Goal: Book appointment/travel/reservation

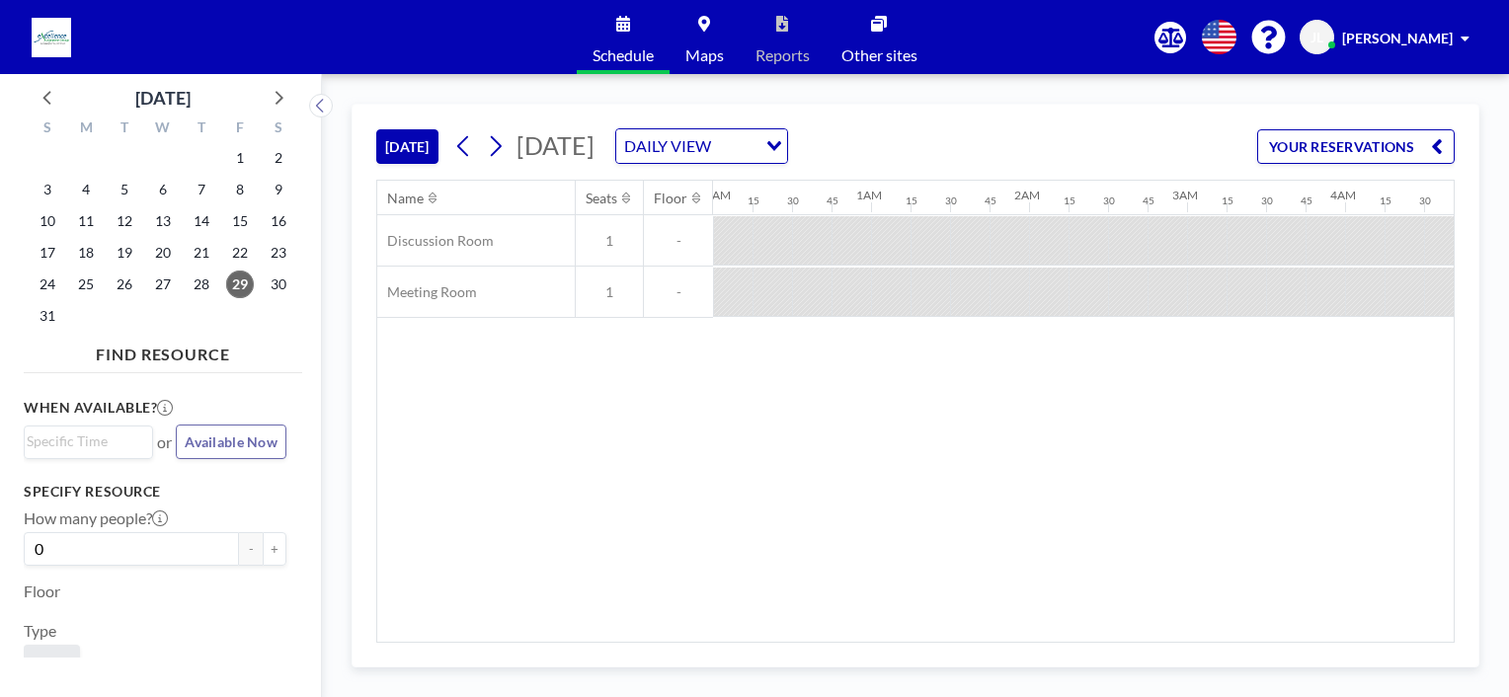
scroll to position [0, 2409]
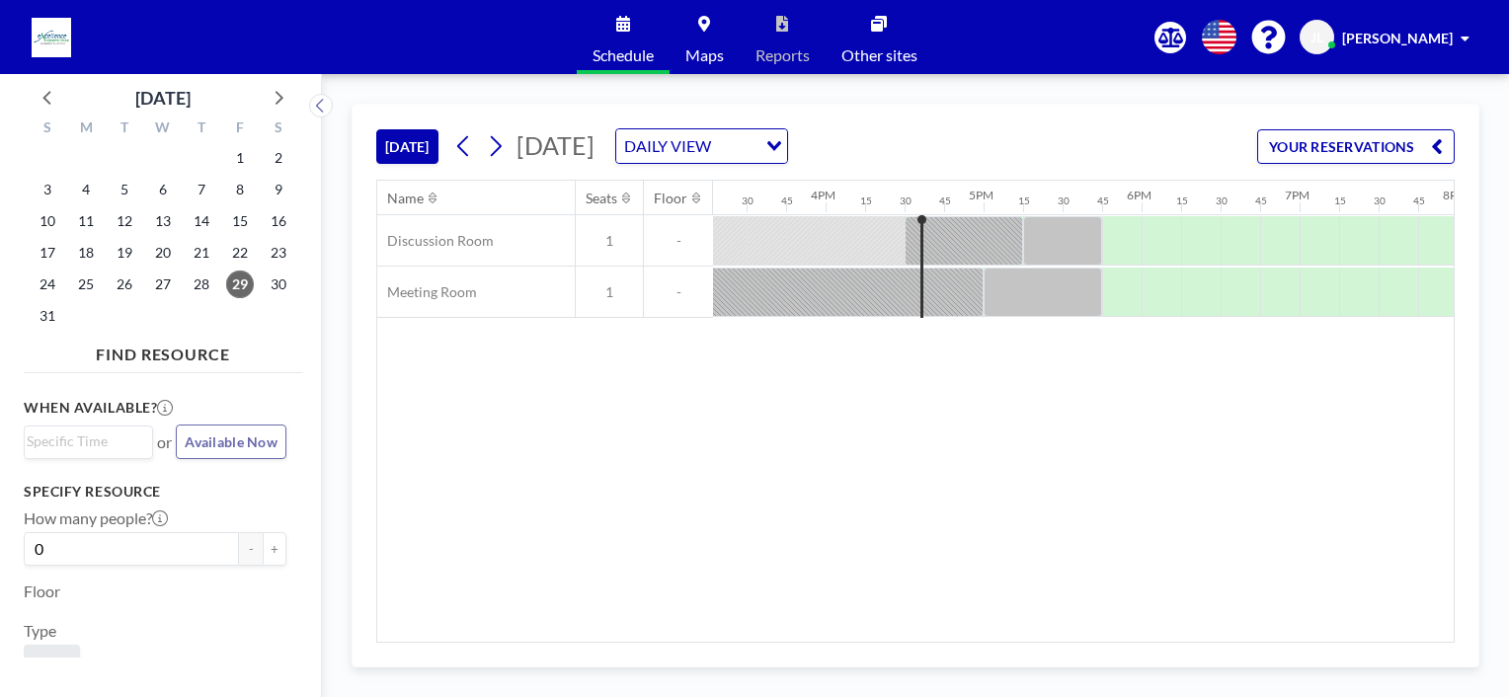
scroll to position [0, 2397]
click at [277, 92] on icon at bounding box center [279, 98] width 8 height 14
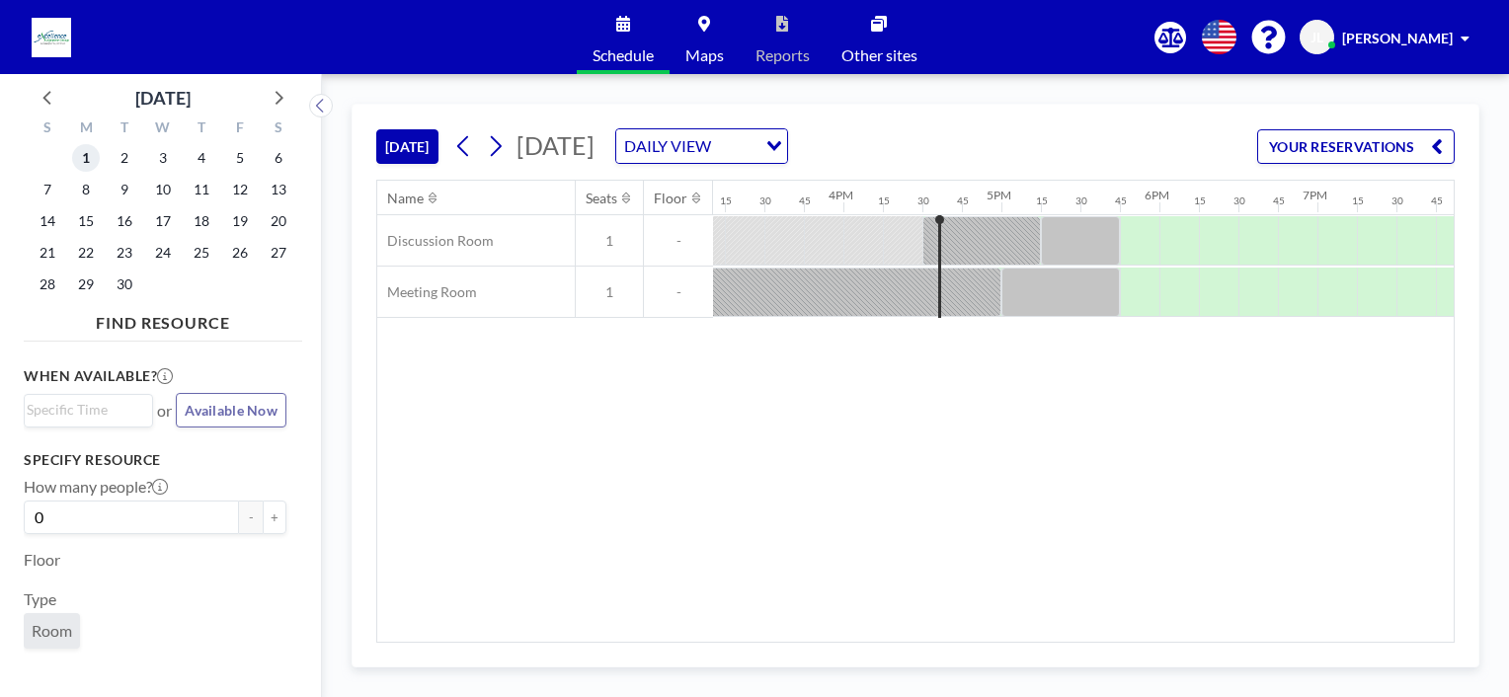
click at [87, 157] on span "1" at bounding box center [86, 158] width 28 height 28
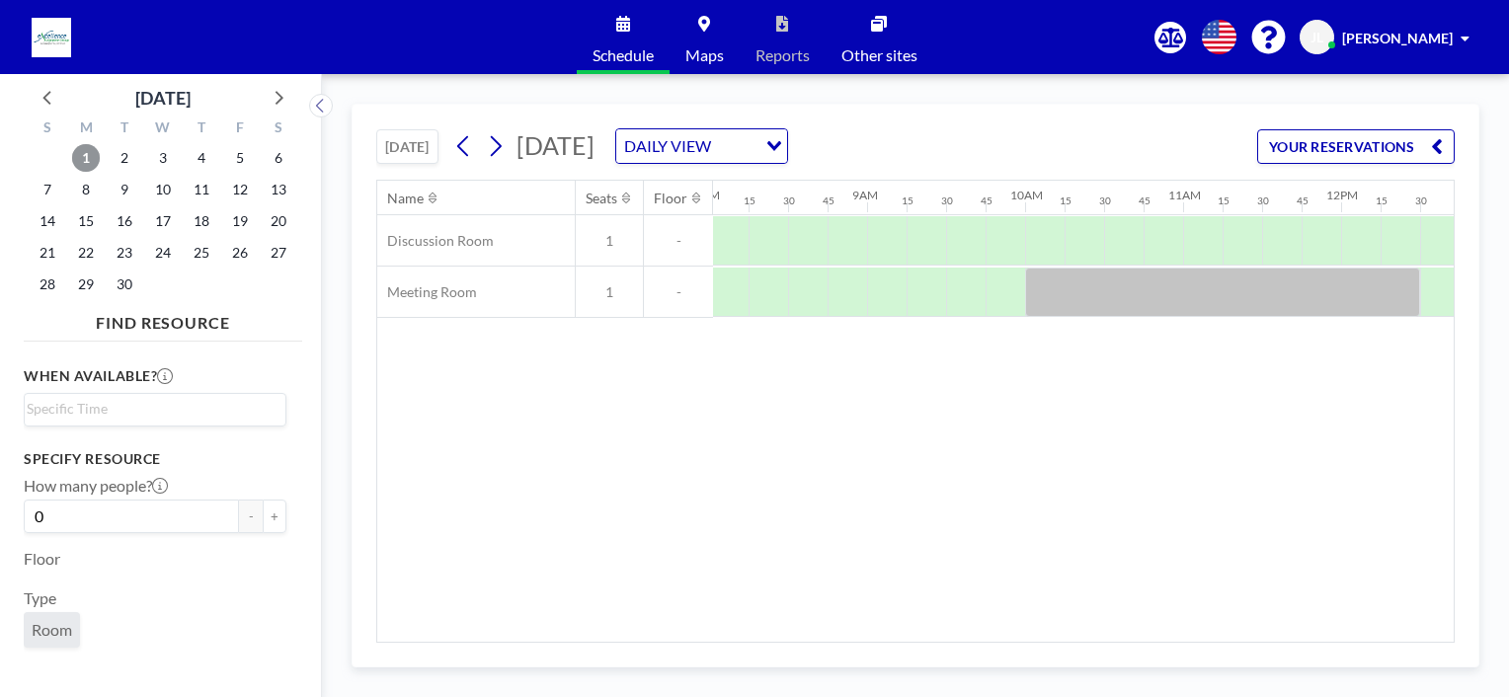
scroll to position [0, 1236]
click at [43, 106] on icon at bounding box center [49, 97] width 26 height 26
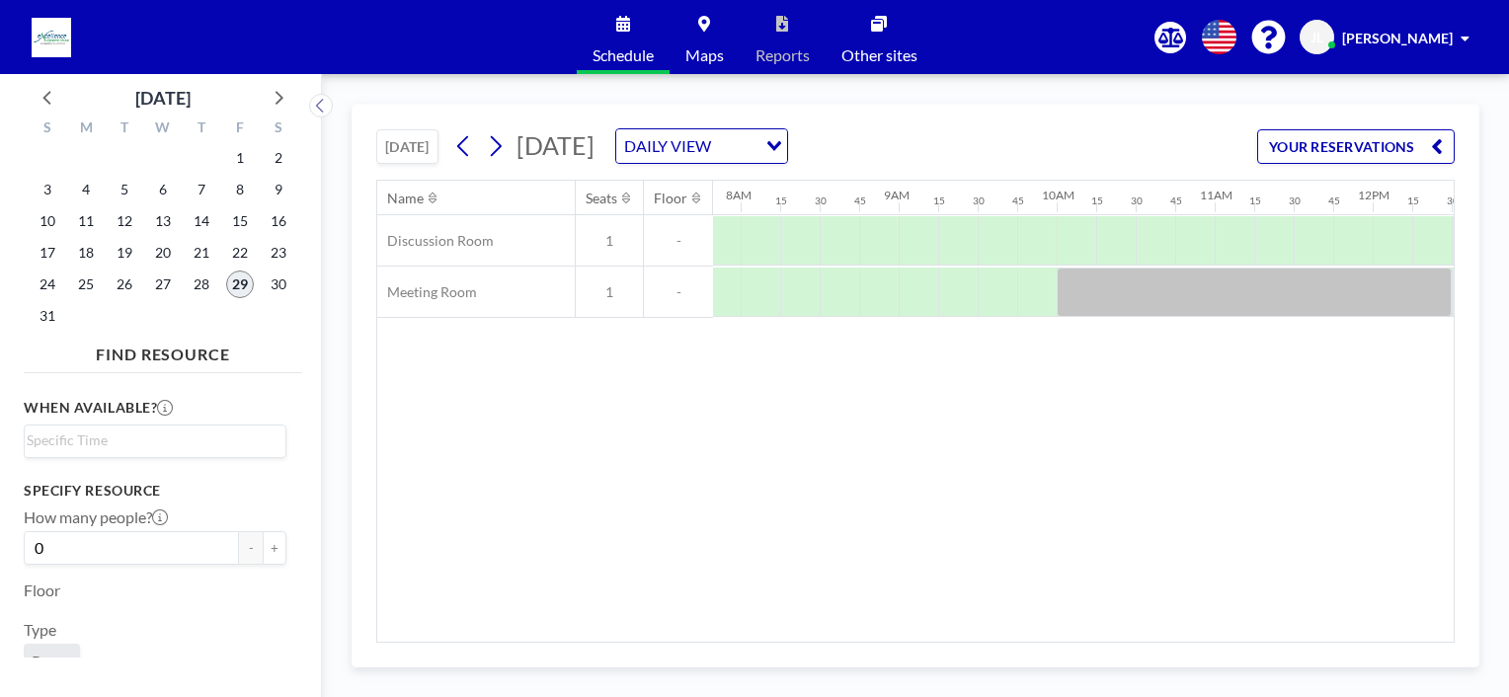
click at [242, 280] on span "29" at bounding box center [240, 285] width 28 height 28
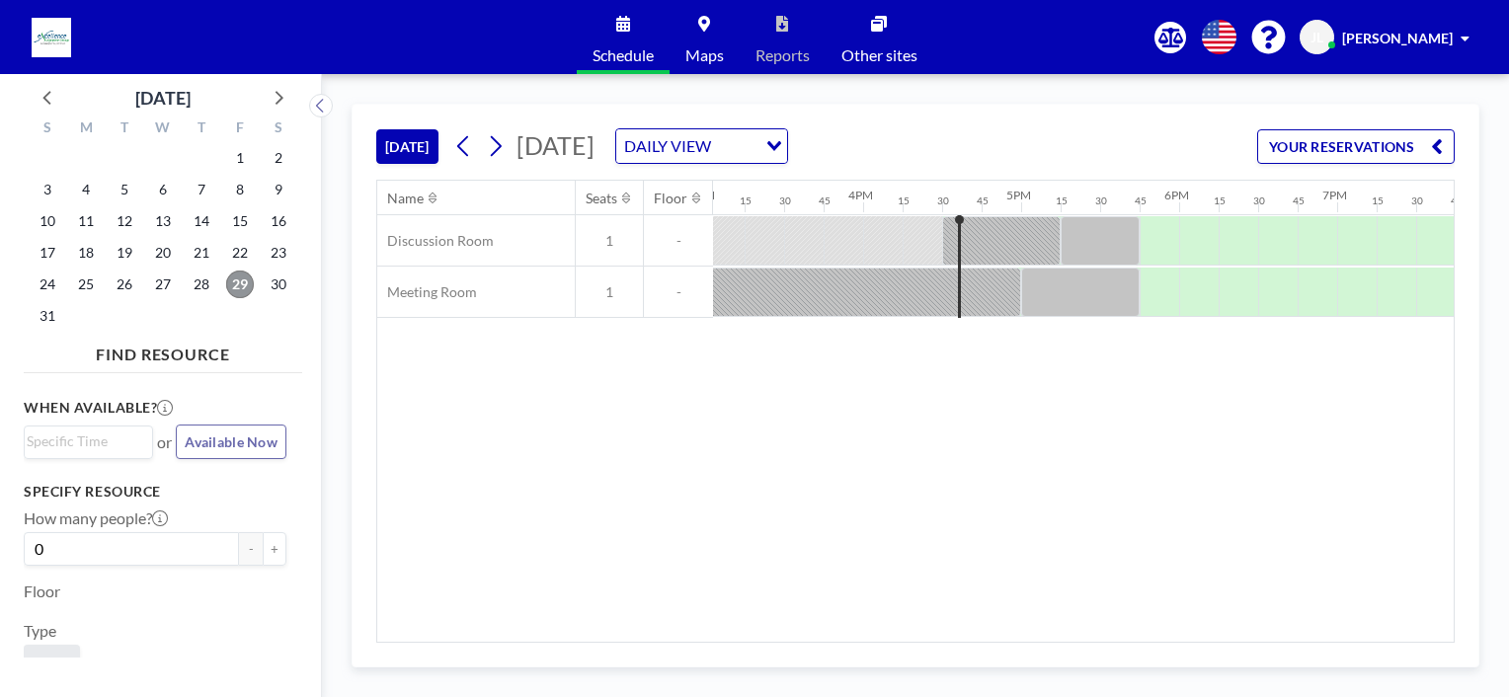
scroll to position [0, 2567]
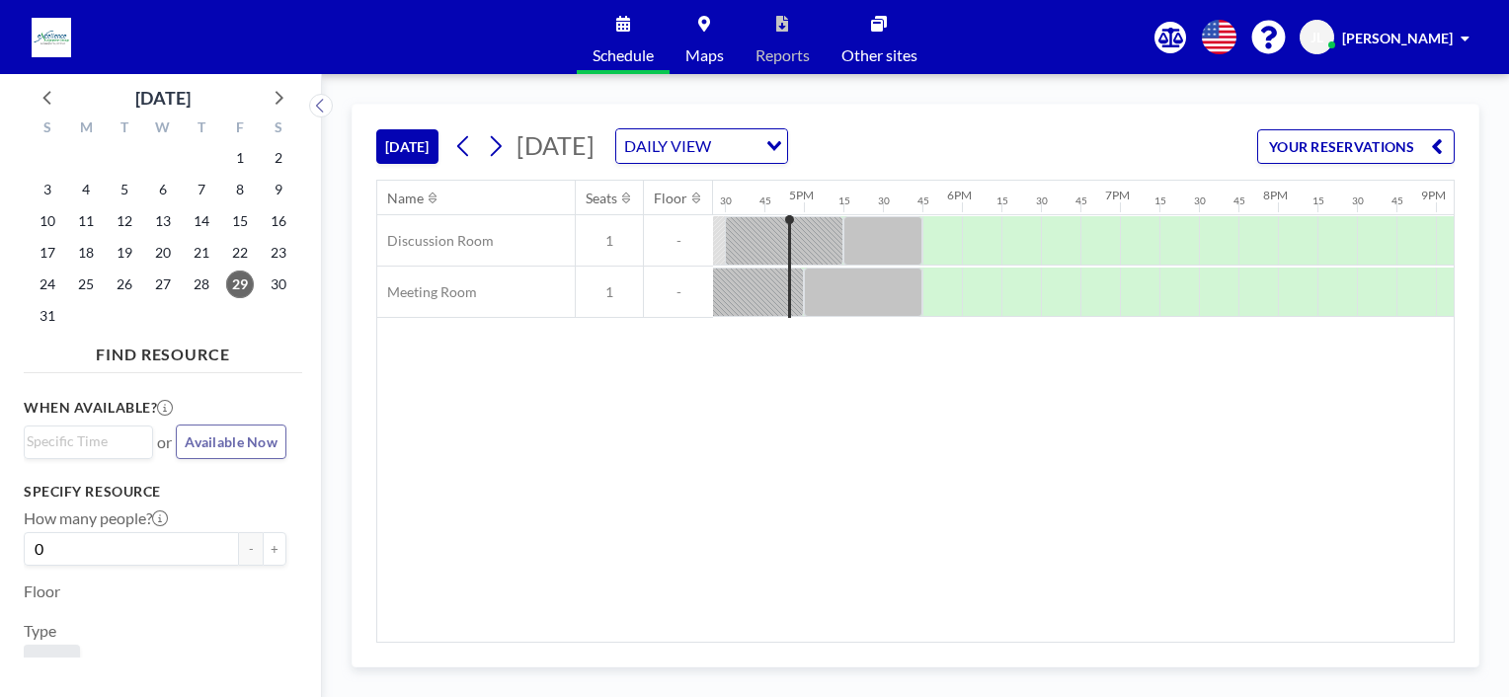
scroll to position [0, 2607]
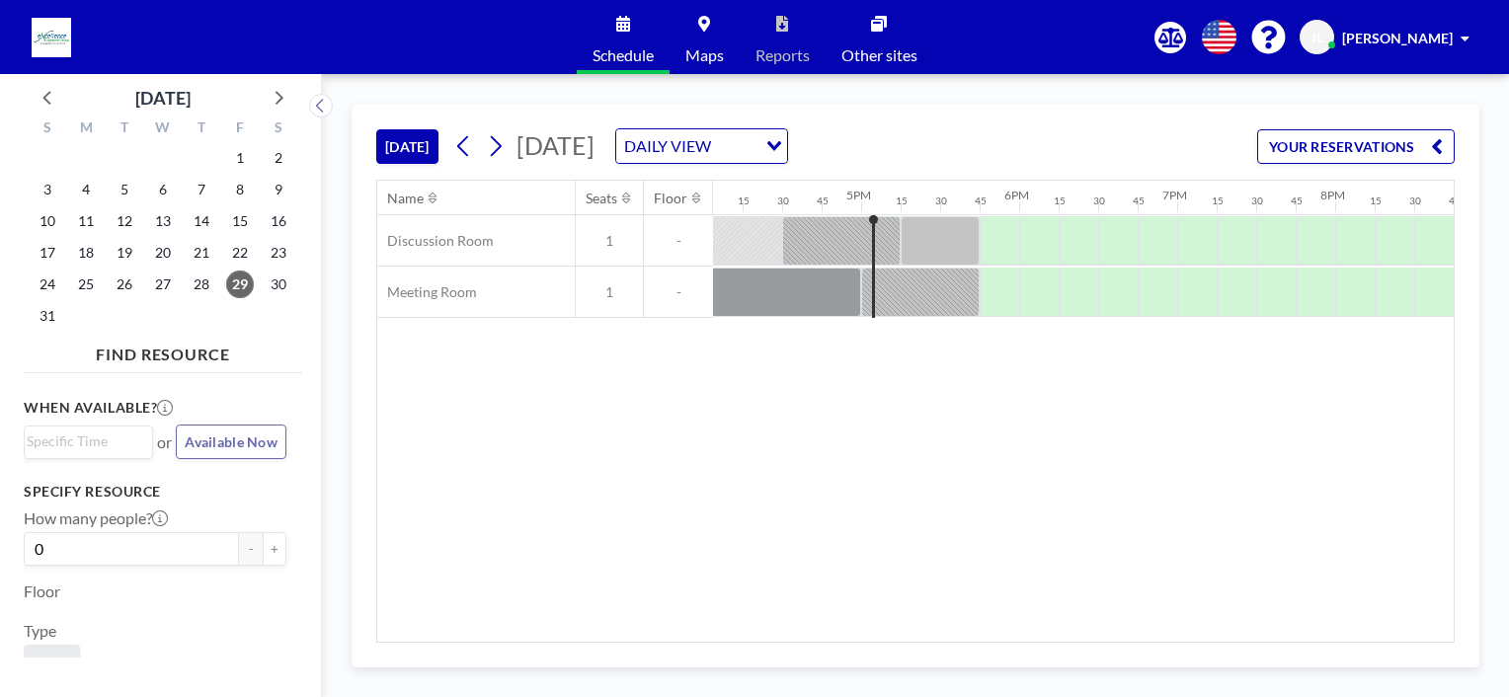
scroll to position [0, 2646]
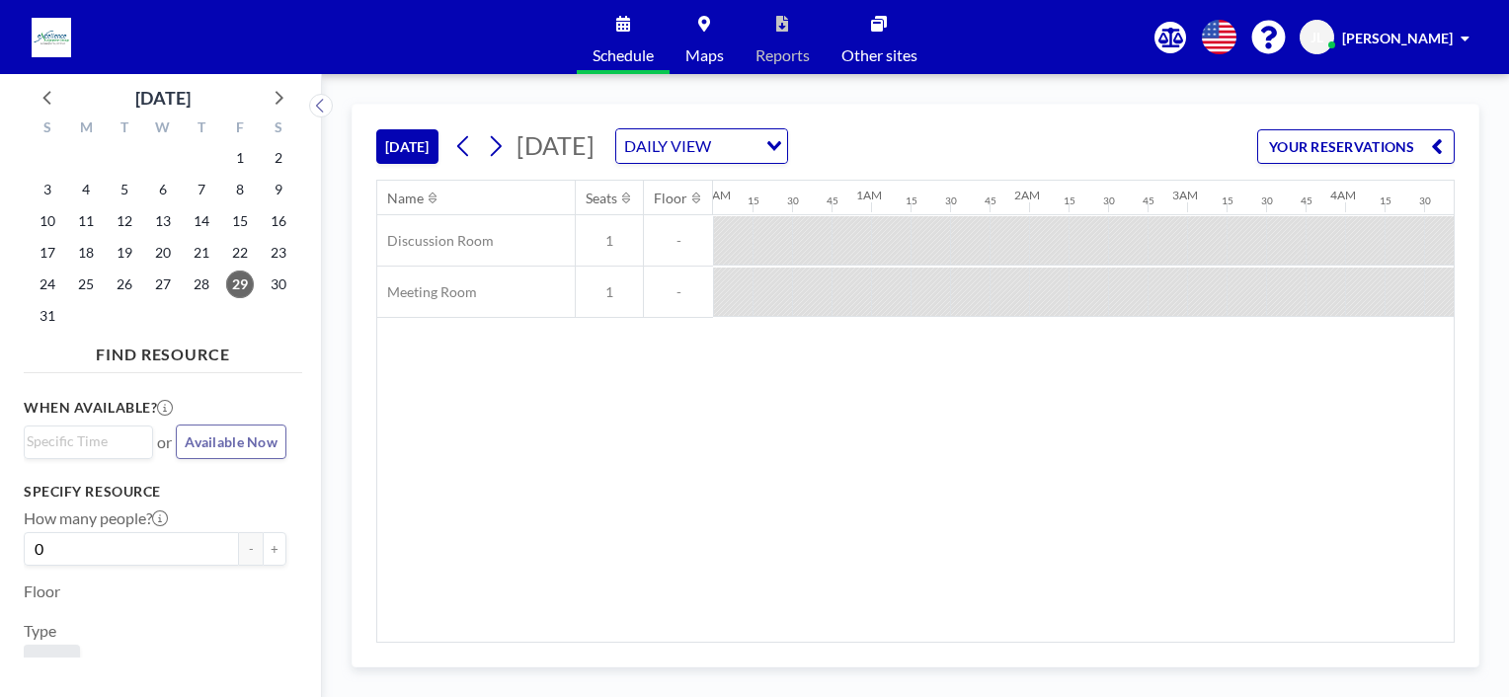
scroll to position [0, 2686]
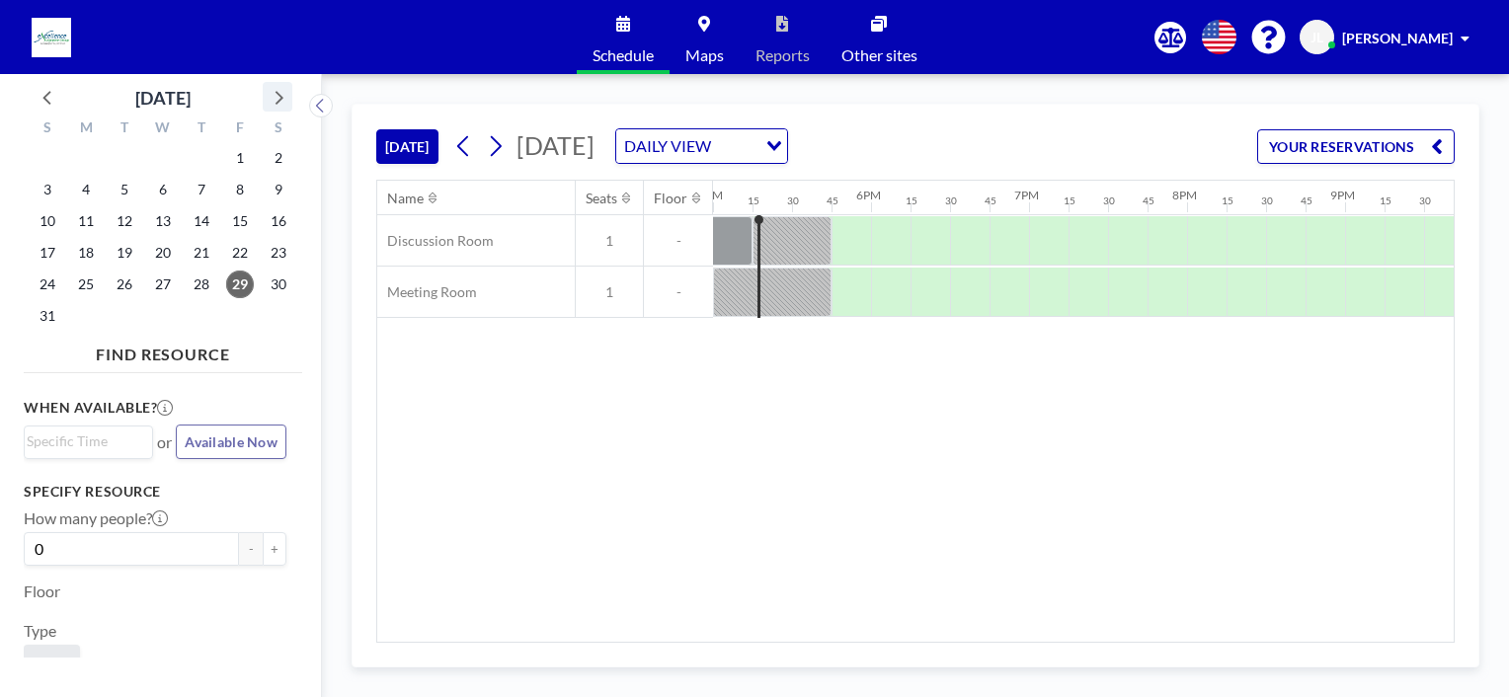
click at [280, 95] on icon at bounding box center [279, 98] width 8 height 14
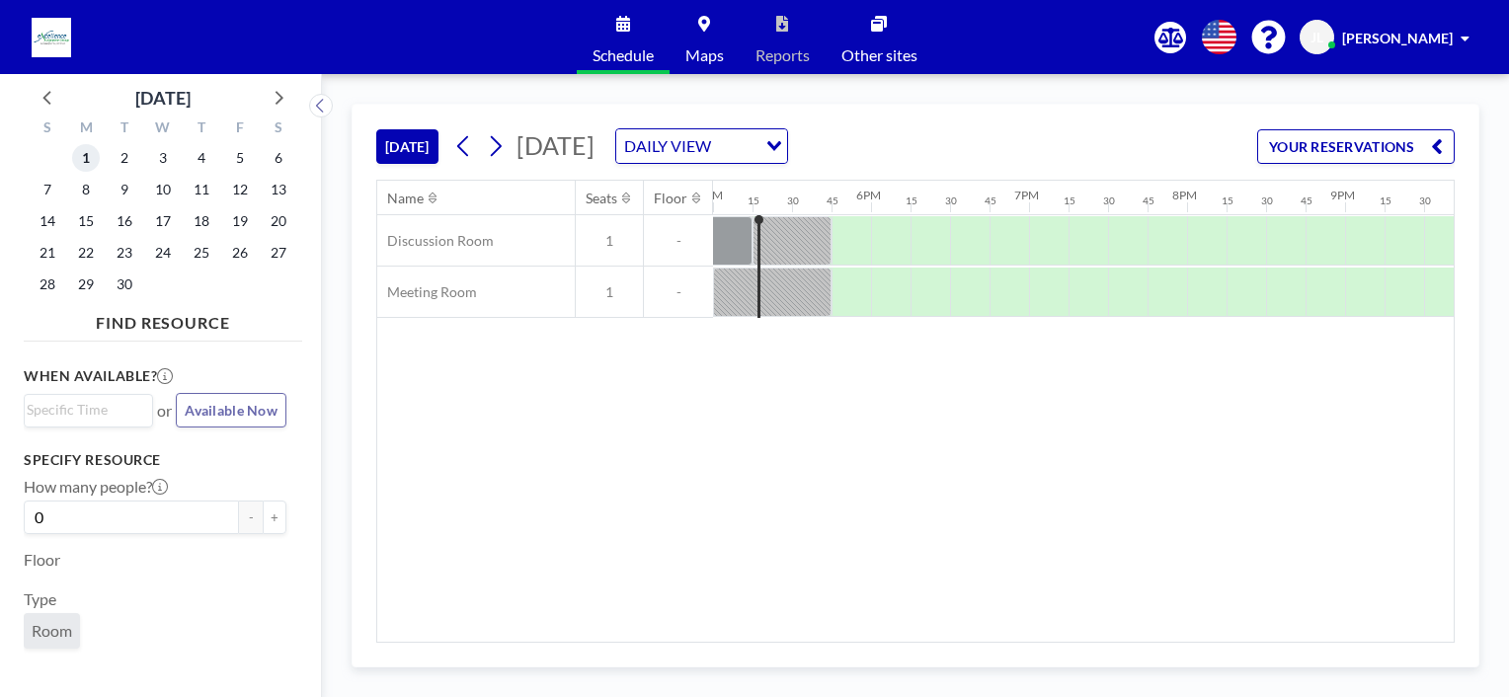
click at [84, 155] on span "1" at bounding box center [86, 158] width 28 height 28
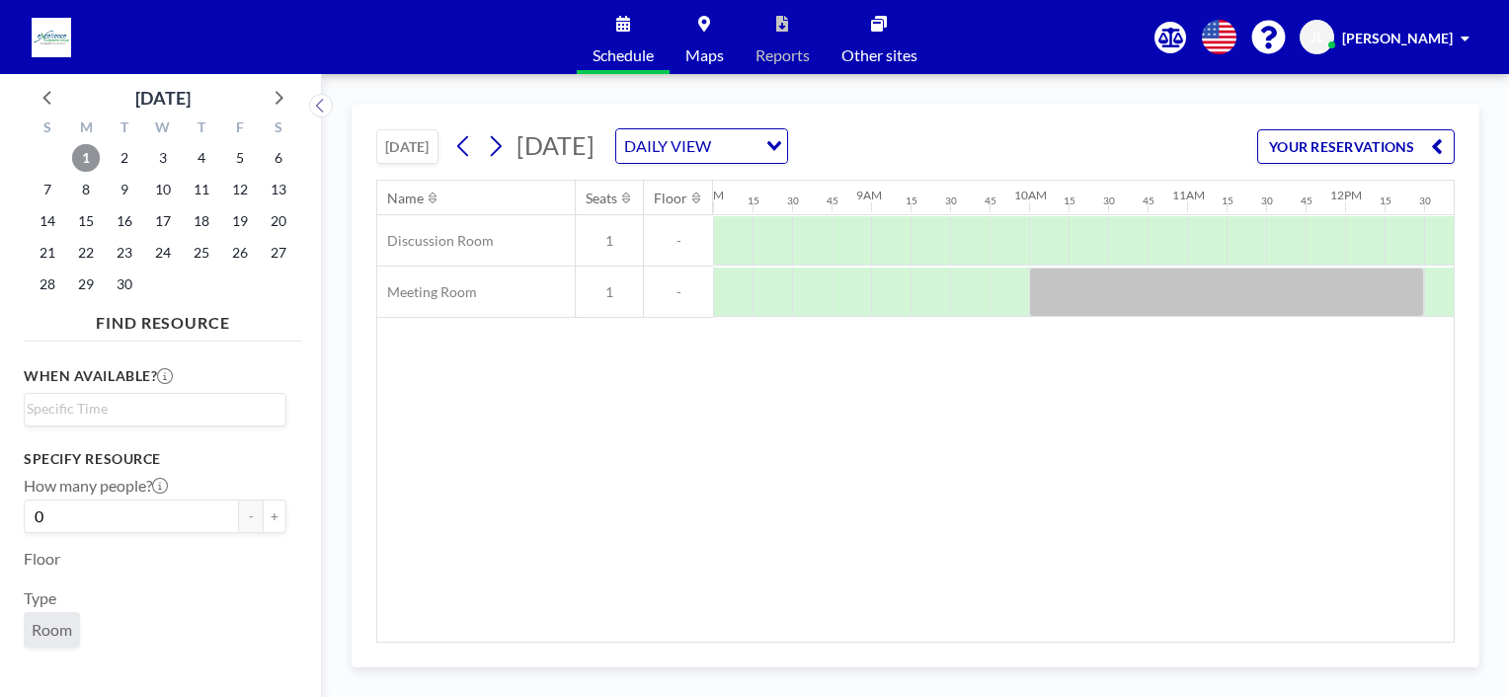
scroll to position [0, 1233]
click at [127, 156] on span "2" at bounding box center [125, 158] width 28 height 28
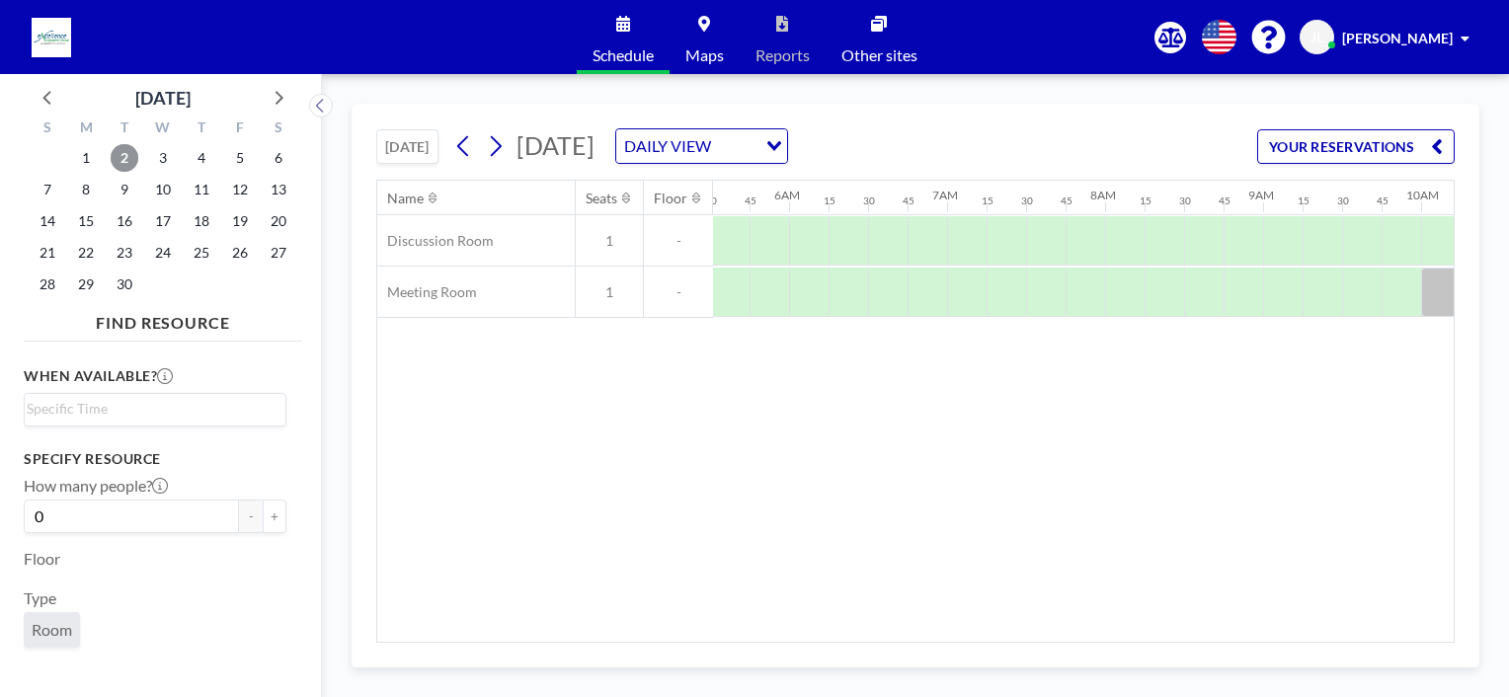
scroll to position [0, 837]
click at [160, 159] on span "3" at bounding box center [163, 158] width 28 height 28
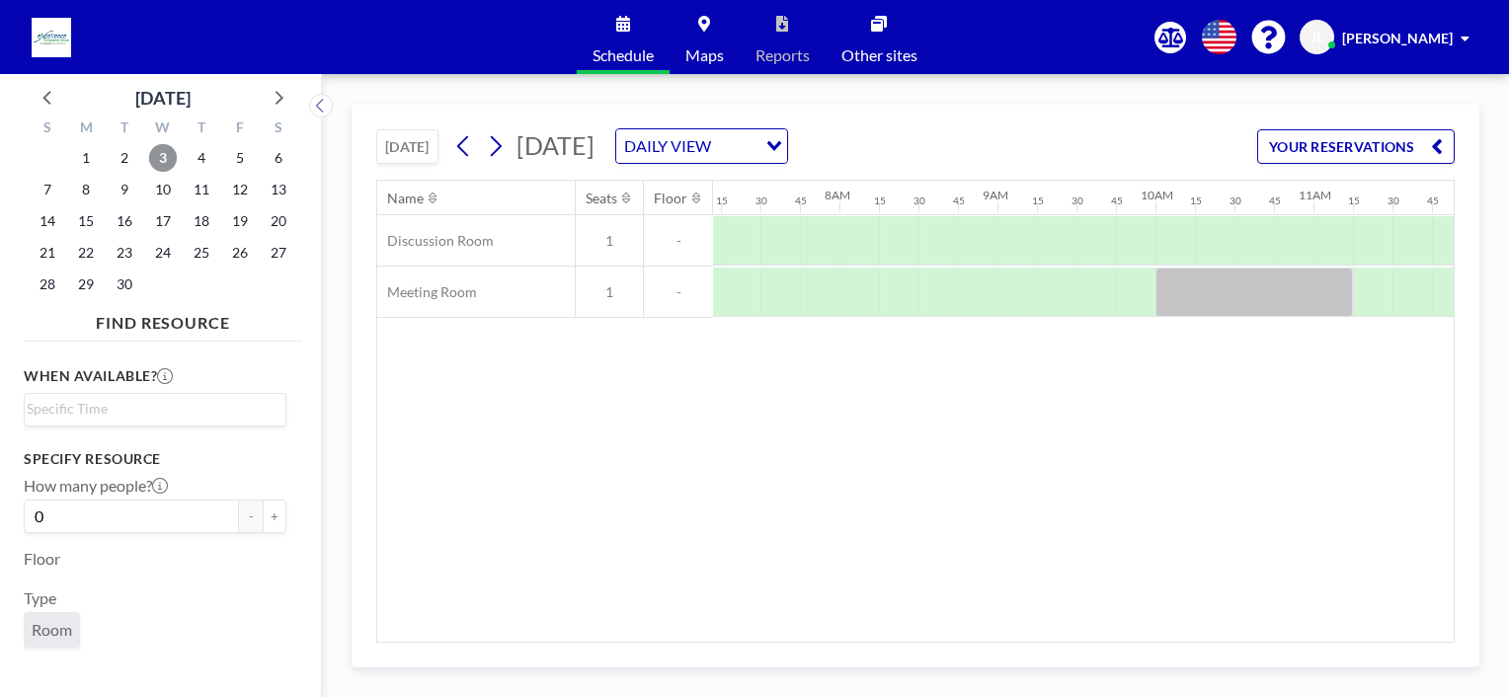
scroll to position [0, 1224]
click at [199, 158] on span "4" at bounding box center [202, 158] width 28 height 28
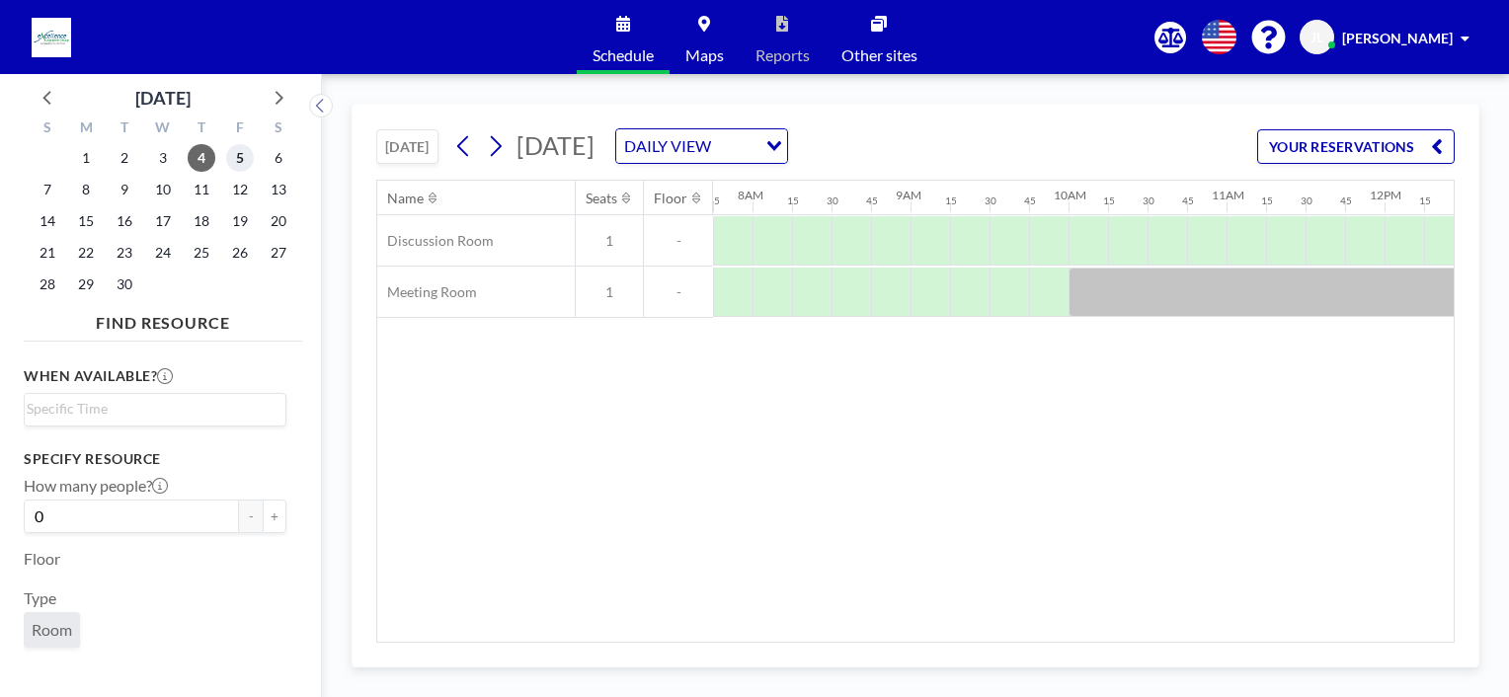
click at [241, 154] on span "5" at bounding box center [240, 158] width 28 height 28
click at [85, 193] on span "8" at bounding box center [86, 190] width 28 height 28
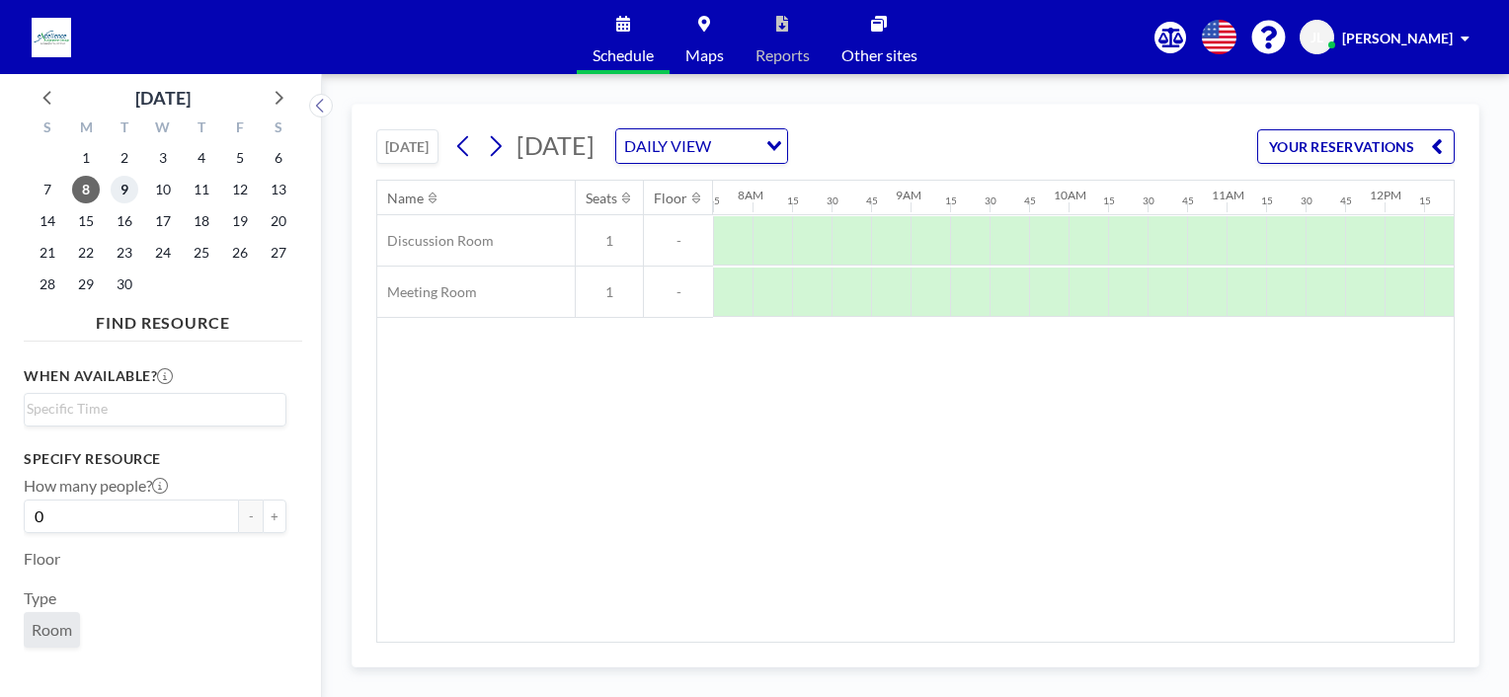
click at [119, 195] on span "9" at bounding box center [125, 190] width 28 height 28
click at [156, 195] on span "10" at bounding box center [163, 190] width 28 height 28
click at [210, 195] on span "11" at bounding box center [202, 190] width 28 height 28
click at [237, 195] on span "12" at bounding box center [240, 190] width 28 height 28
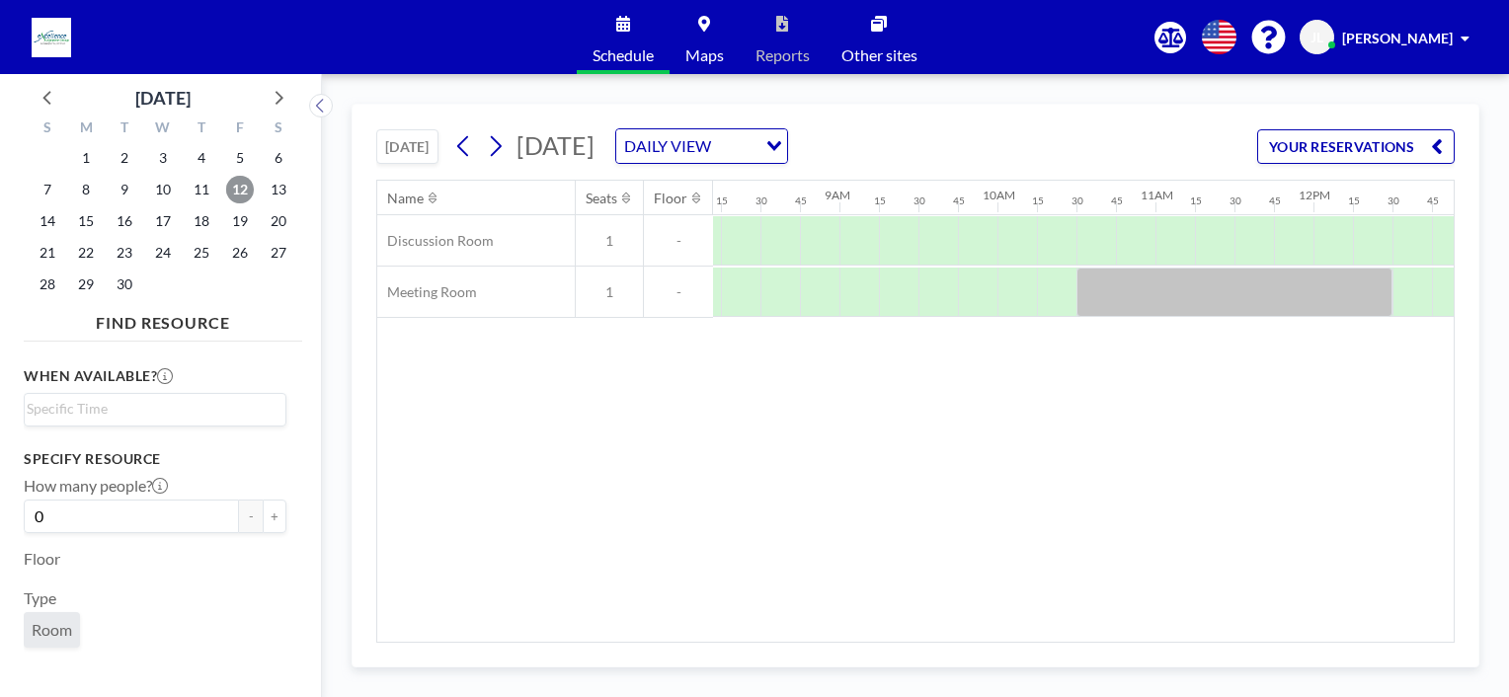
scroll to position [0, 1122]
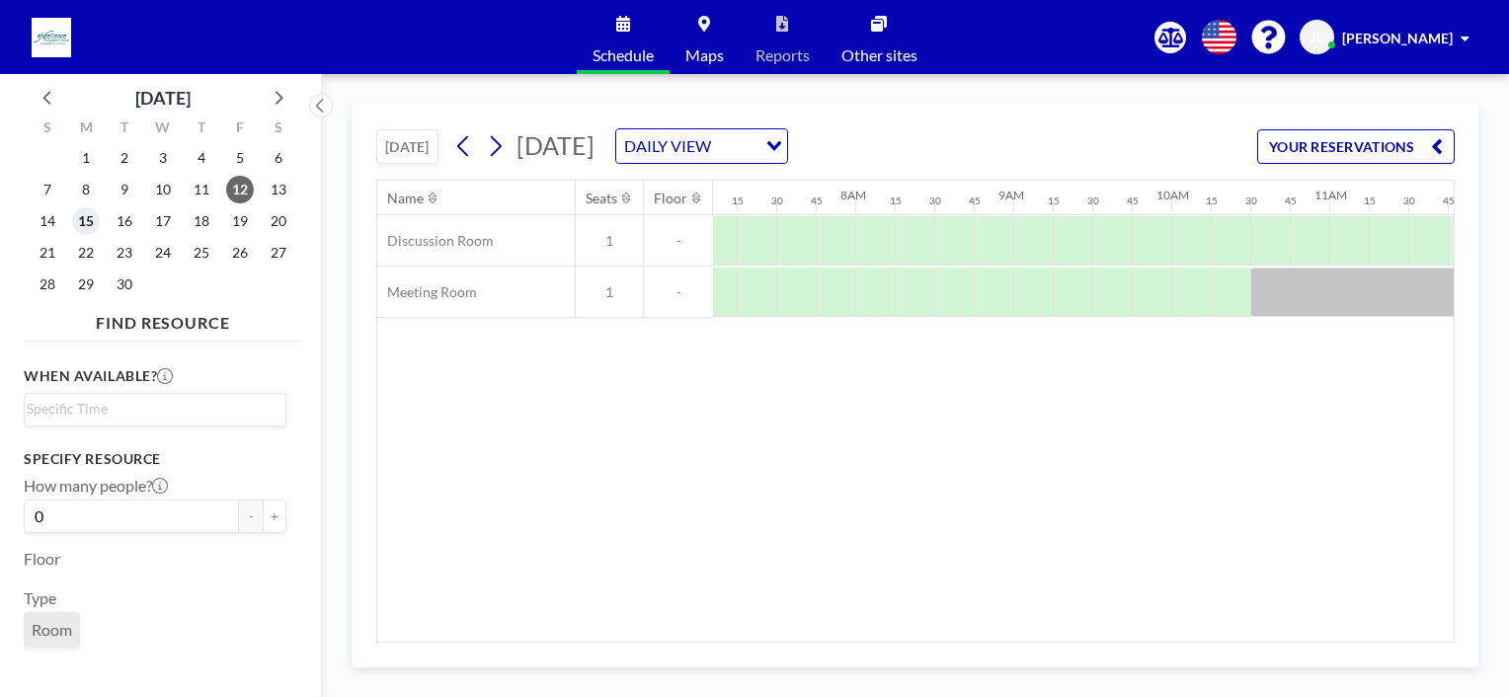
click at [85, 224] on span "15" at bounding box center [86, 221] width 28 height 28
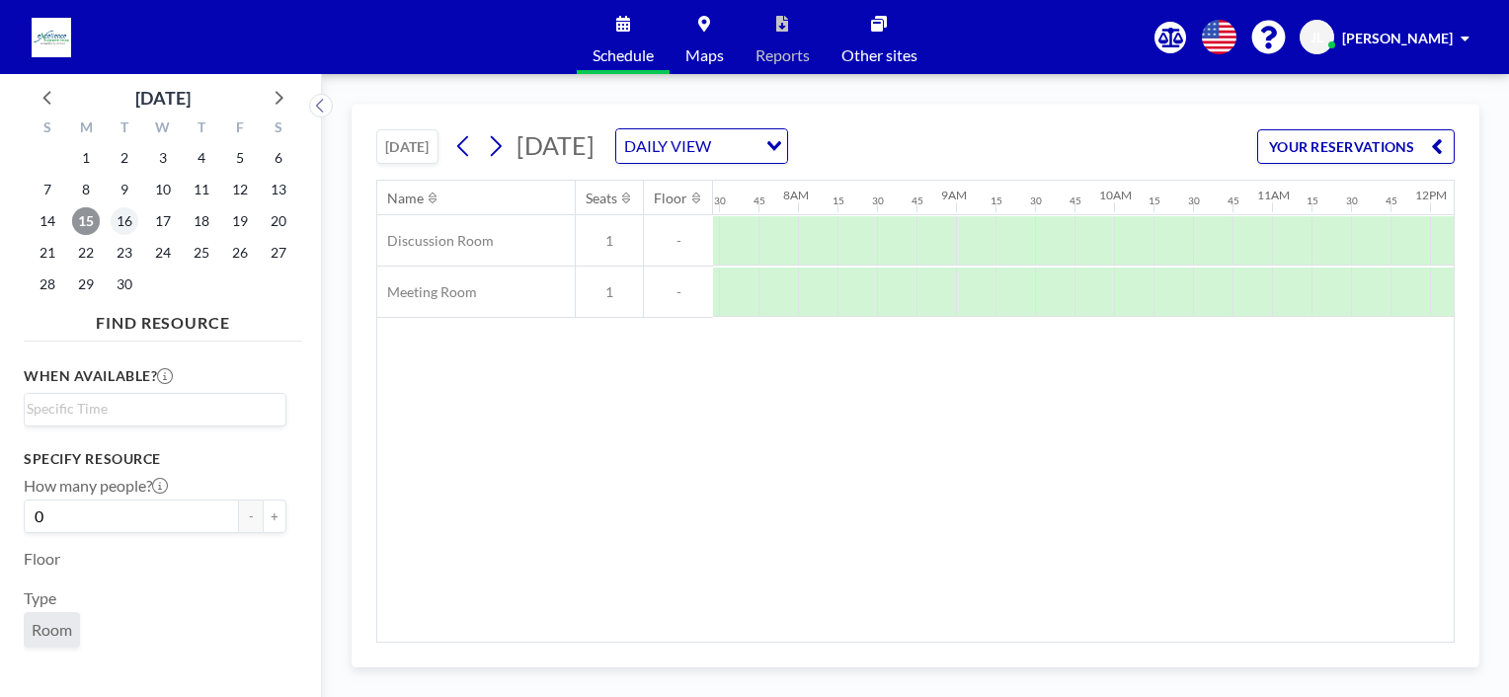
scroll to position [0, 1224]
click at [125, 224] on span "16" at bounding box center [125, 221] width 28 height 28
click at [168, 223] on span "17" at bounding box center [163, 221] width 28 height 28
click at [207, 221] on span "18" at bounding box center [202, 221] width 28 height 28
click at [238, 221] on span "19" at bounding box center [240, 221] width 28 height 28
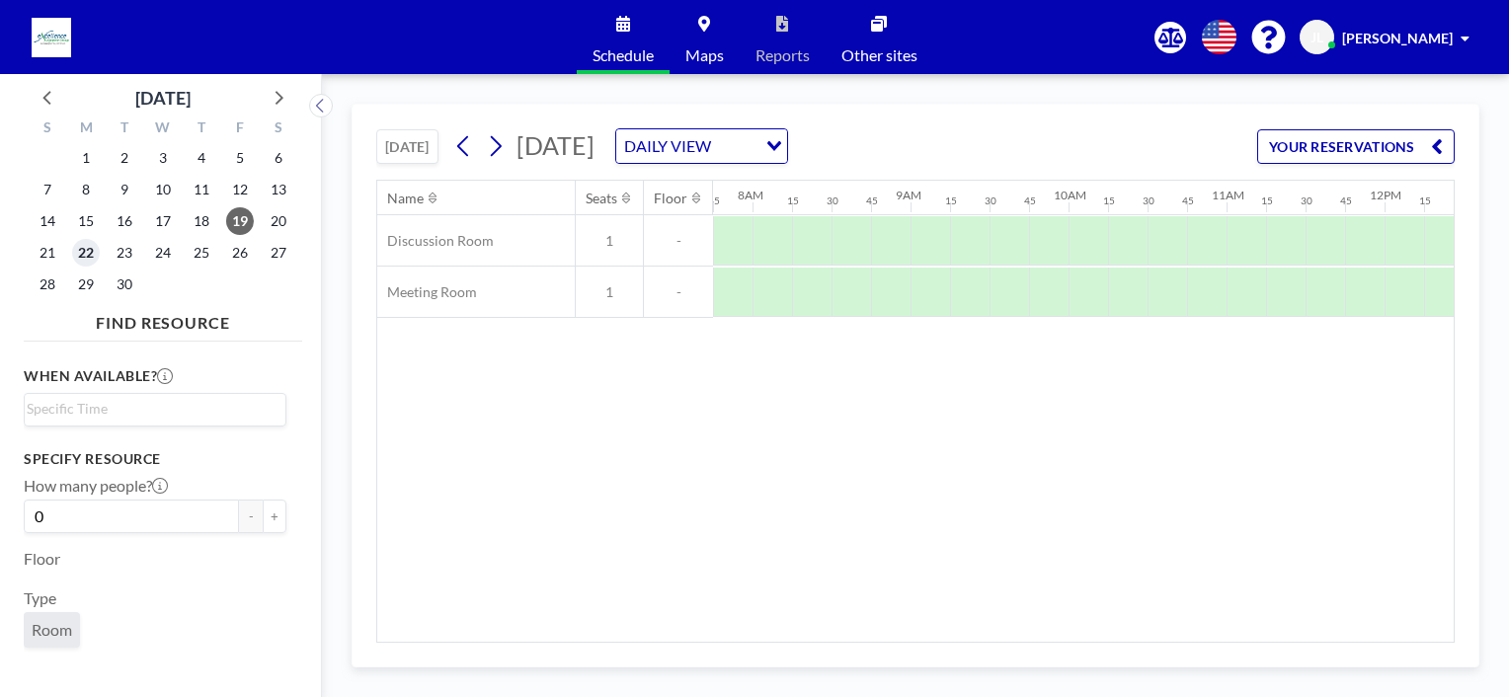
click at [88, 254] on span "22" at bounding box center [86, 253] width 28 height 28
click at [118, 254] on span "23" at bounding box center [125, 253] width 28 height 28
click at [167, 256] on span "24" at bounding box center [163, 253] width 28 height 28
click at [201, 250] on span "25" at bounding box center [202, 253] width 28 height 28
click at [244, 252] on span "26" at bounding box center [240, 253] width 28 height 28
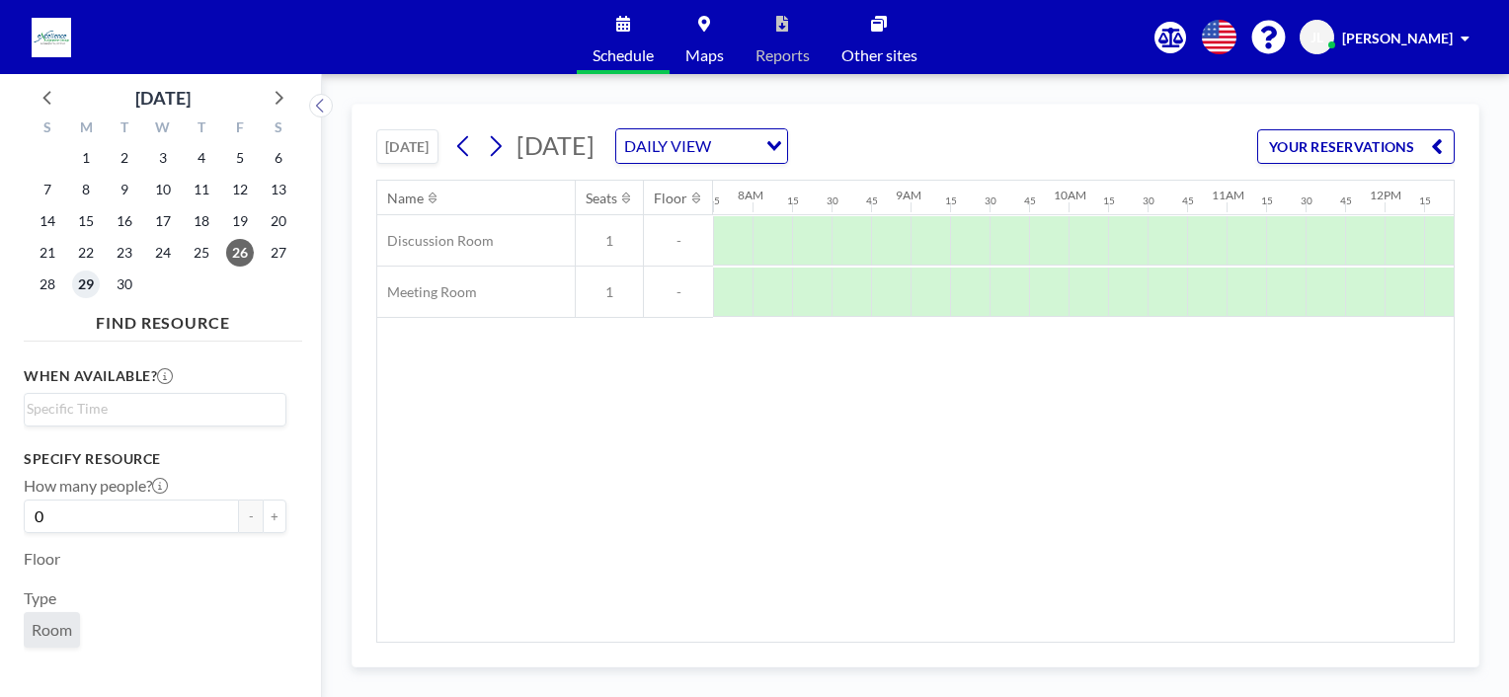
click at [85, 282] on span "29" at bounding box center [86, 285] width 28 height 28
click at [47, 98] on icon at bounding box center [49, 97] width 26 height 26
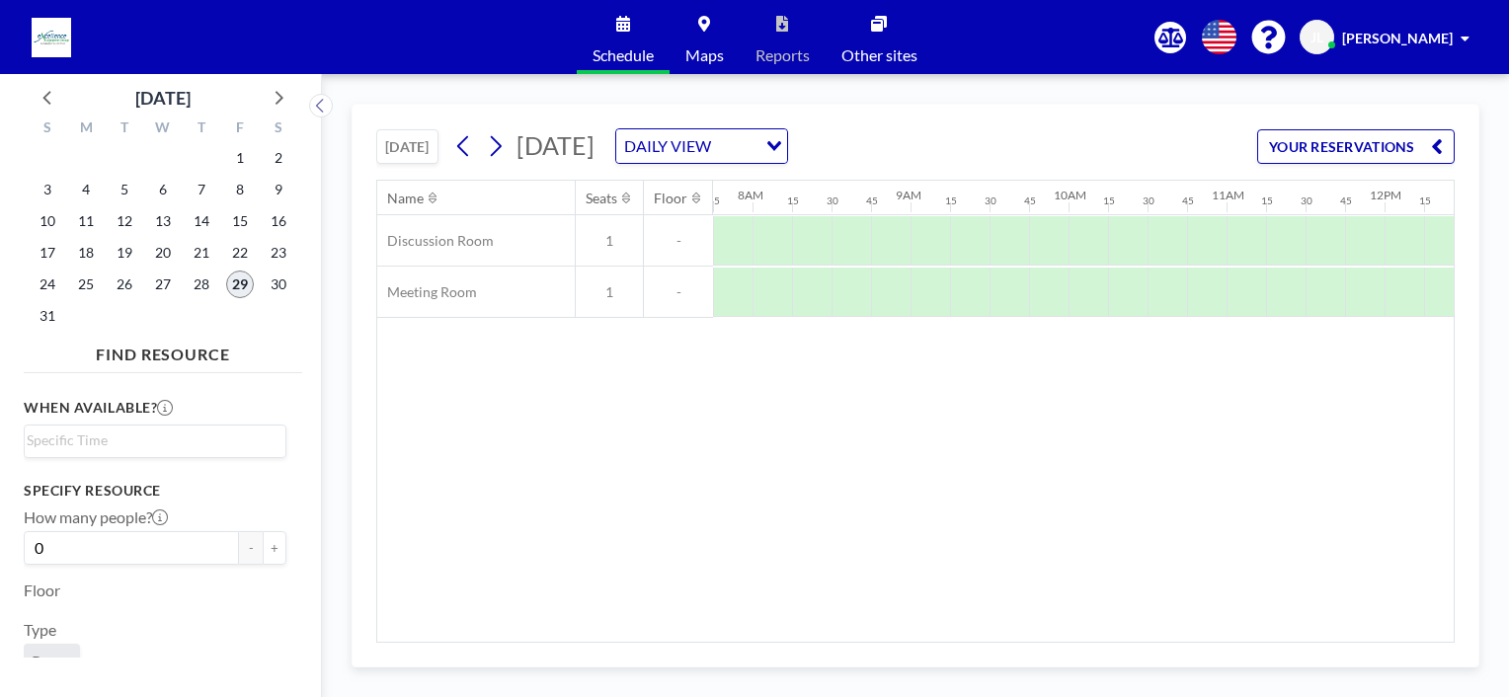
click at [237, 281] on span "29" at bounding box center [240, 285] width 28 height 28
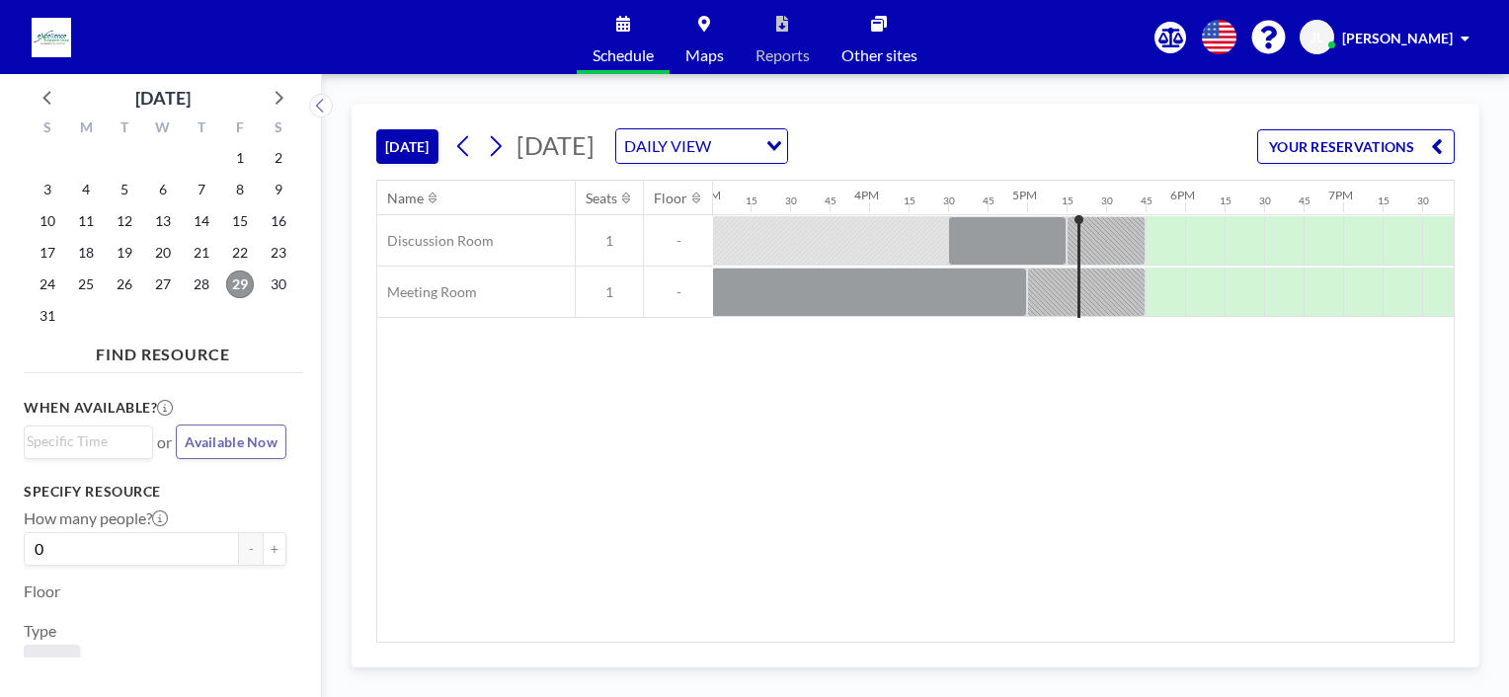
scroll to position [0, 2686]
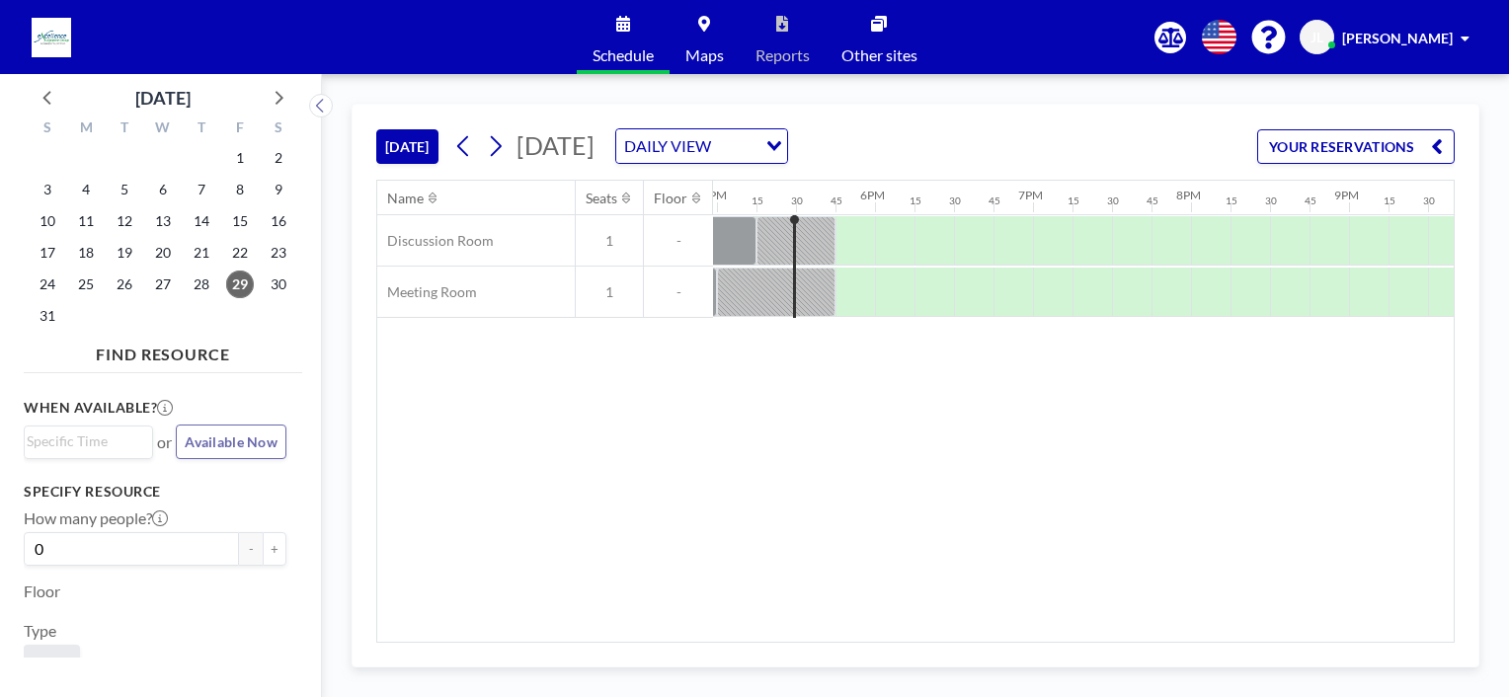
scroll to position [0, 2686]
